Goal: Find specific page/section: Find specific page/section

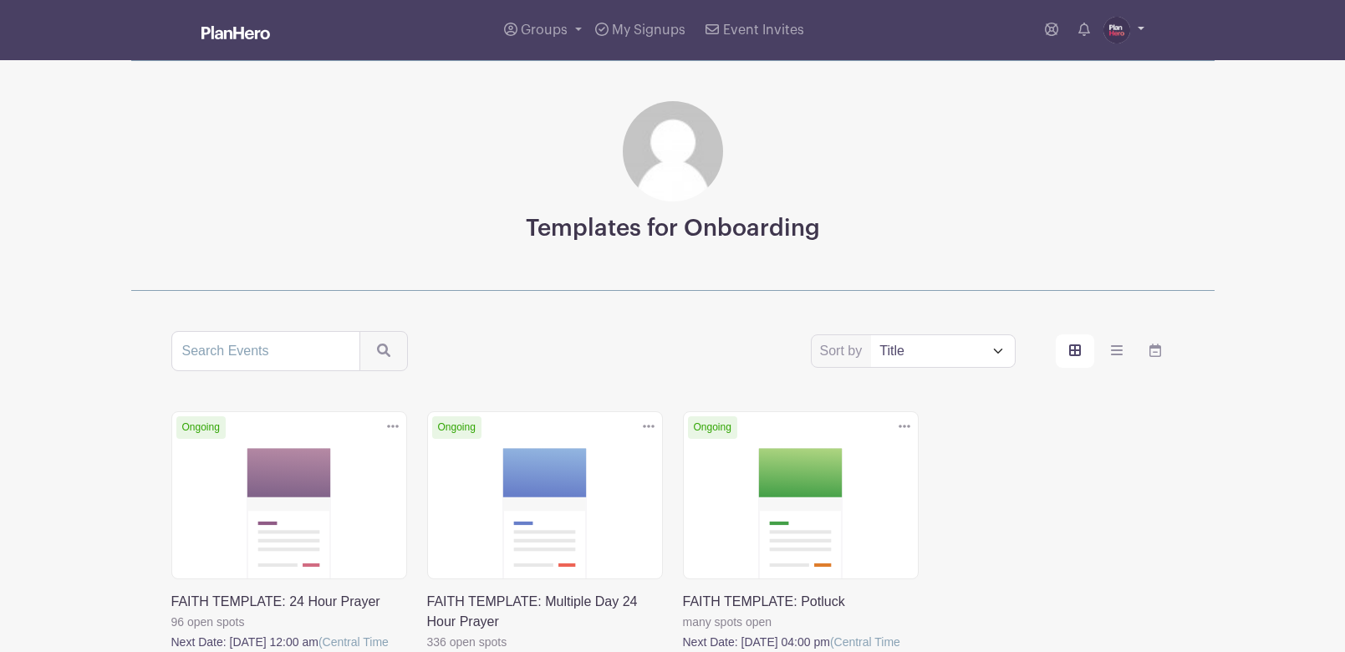
click at [1105, 28] on img at bounding box center [1117, 30] width 27 height 27
click at [528, 29] on span "Groups" at bounding box center [544, 29] width 47 height 13
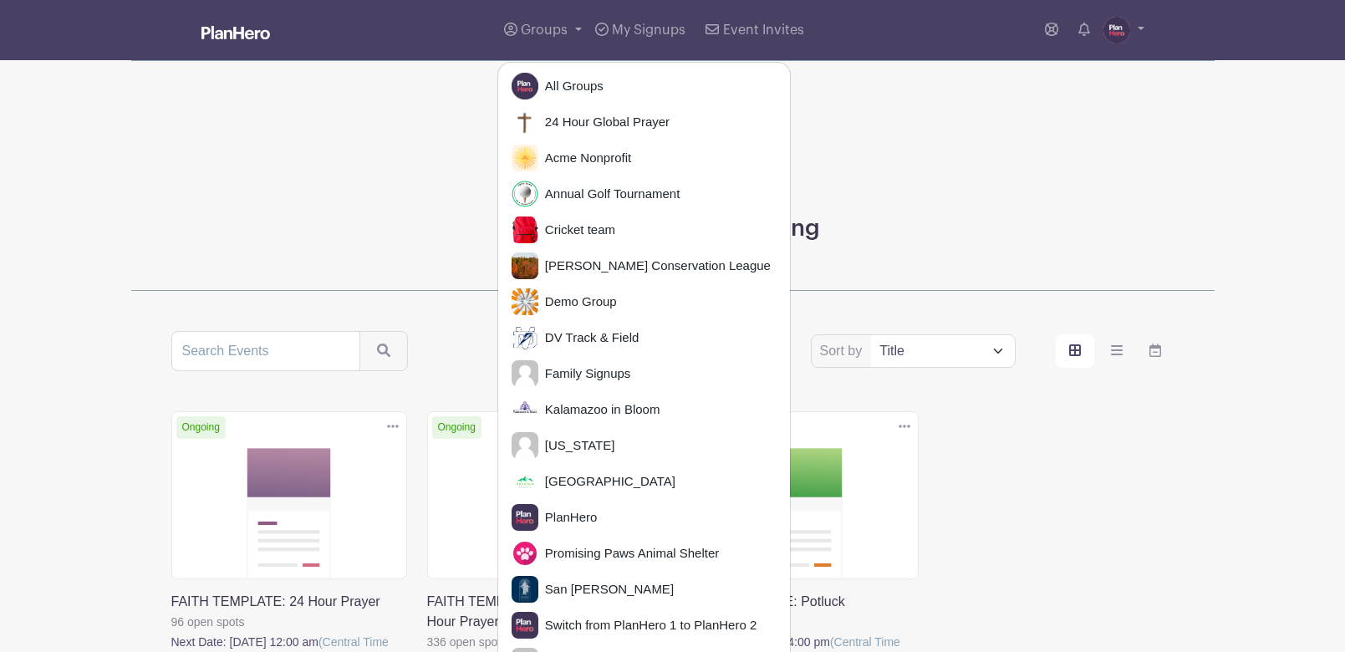
click at [329, 192] on div "Templates for Onboarding" at bounding box center [673, 175] width 1084 height 231
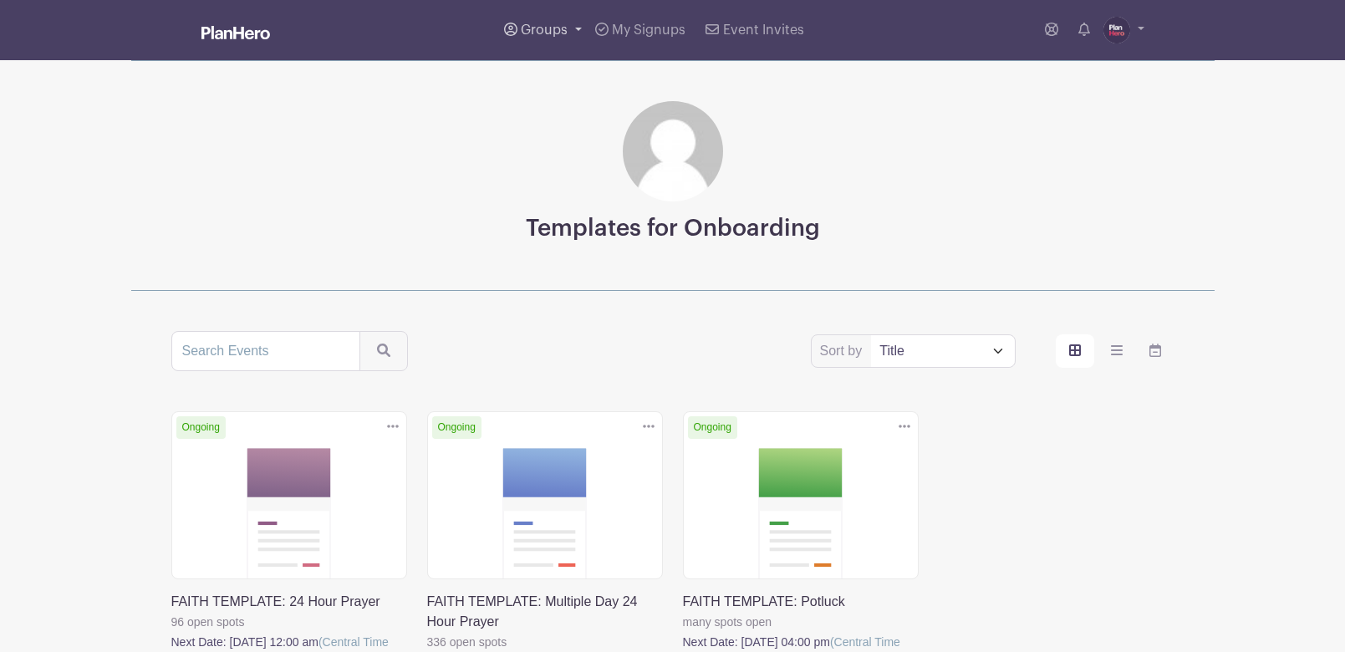
click at [539, 24] on span "Groups" at bounding box center [544, 29] width 47 height 13
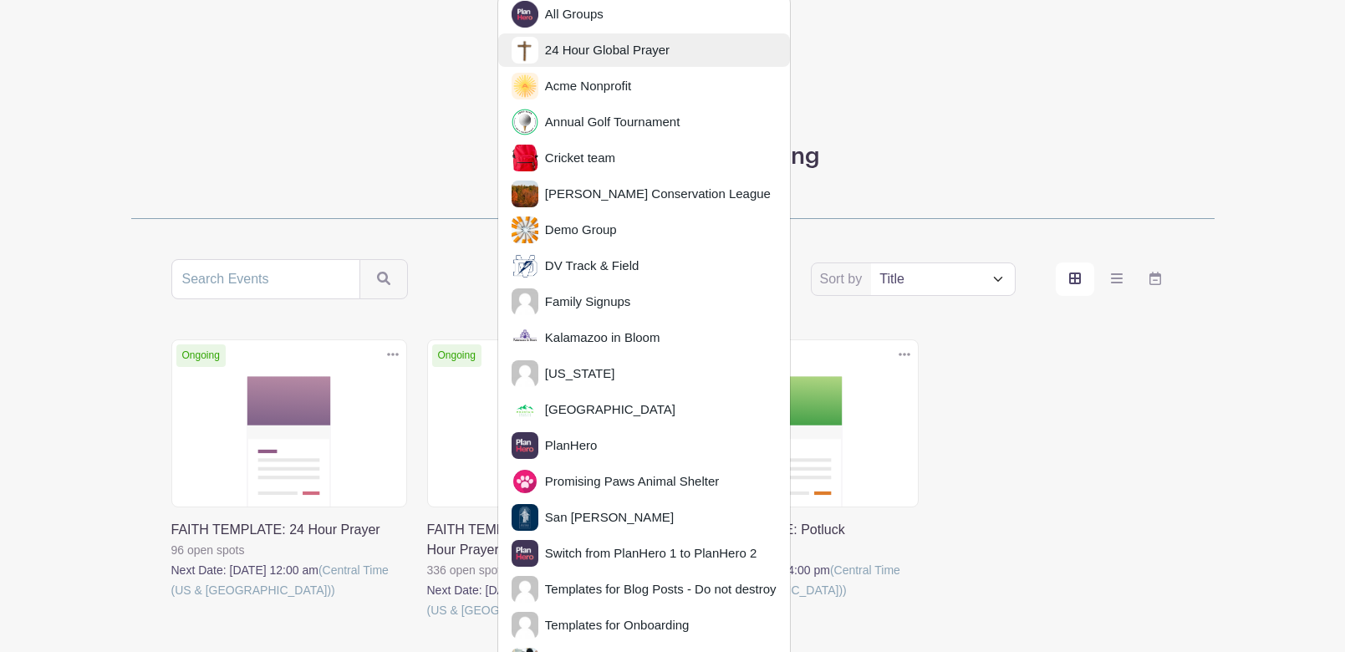
scroll to position [191, 0]
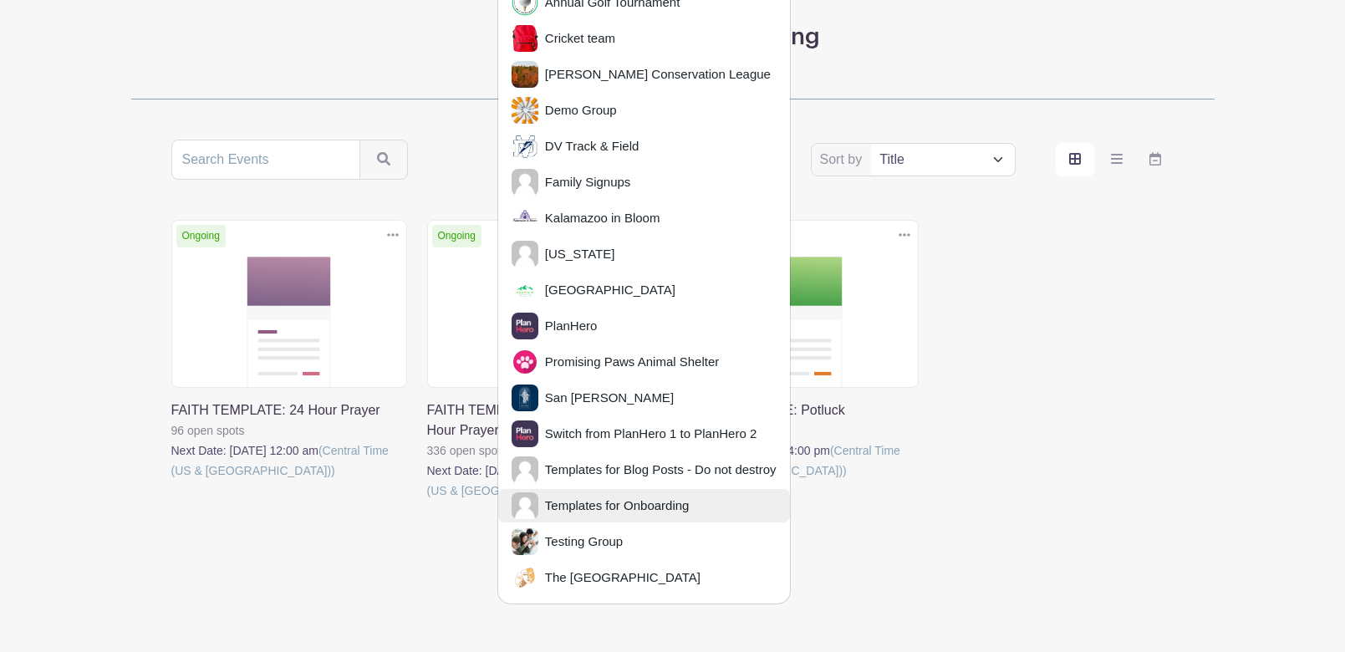
click at [557, 497] on span "Templates for Onboarding" at bounding box center [613, 506] width 151 height 19
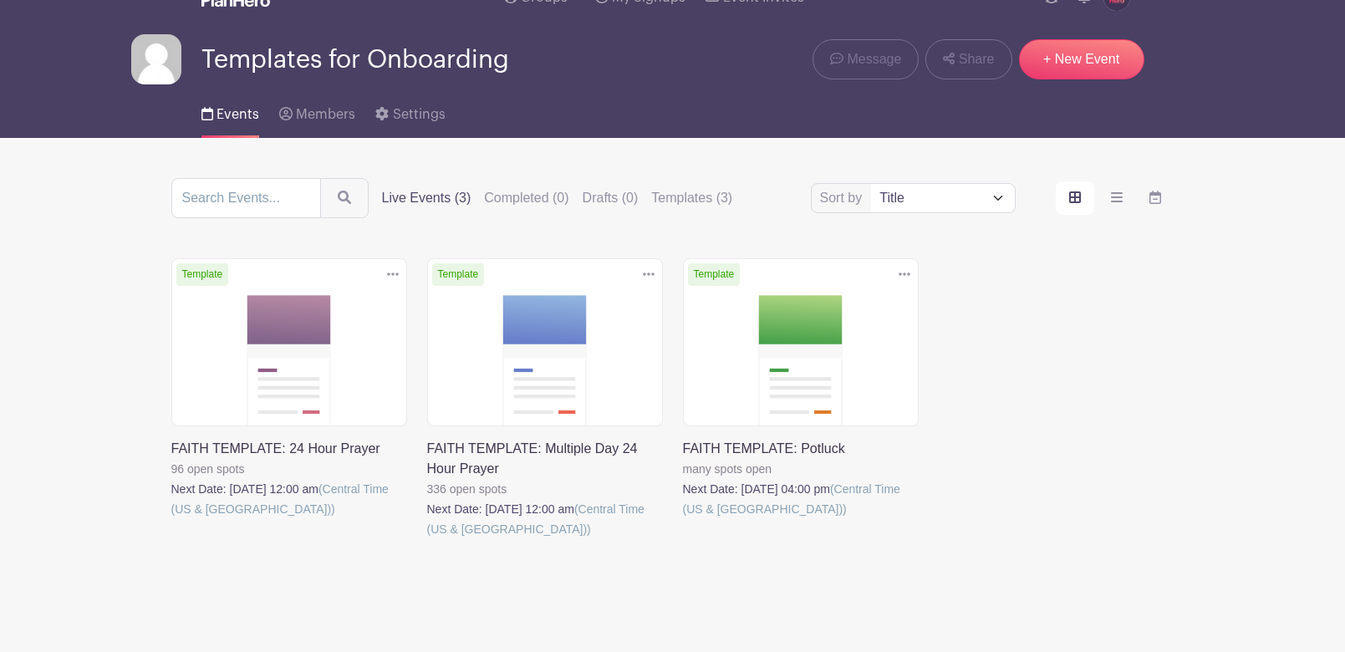
scroll to position [72, 0]
